Goal: Navigation & Orientation: Find specific page/section

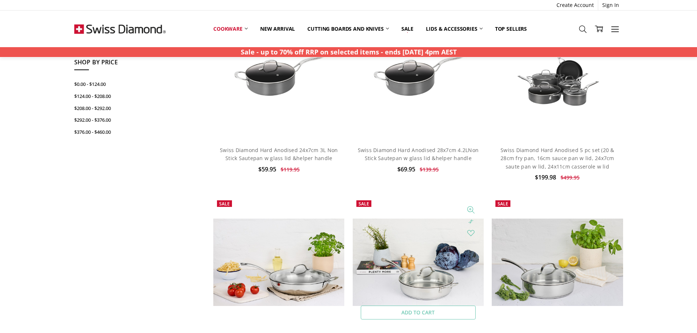
scroll to position [73, 0]
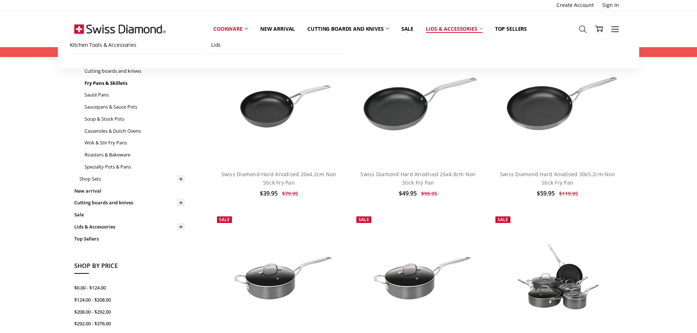
click at [448, 29] on link "Lids & Accessories" at bounding box center [454, 29] width 69 height 16
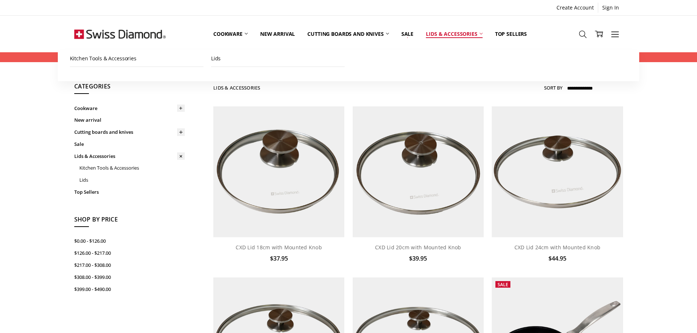
click at [467, 33] on link "Lids & Accessories" at bounding box center [454, 34] width 69 height 33
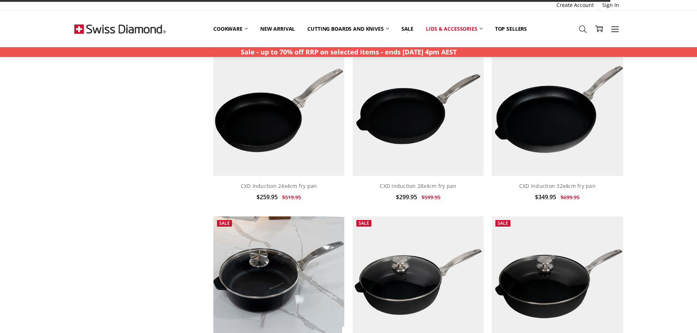
scroll to position [293, 0]
